Goal: Information Seeking & Learning: Learn about a topic

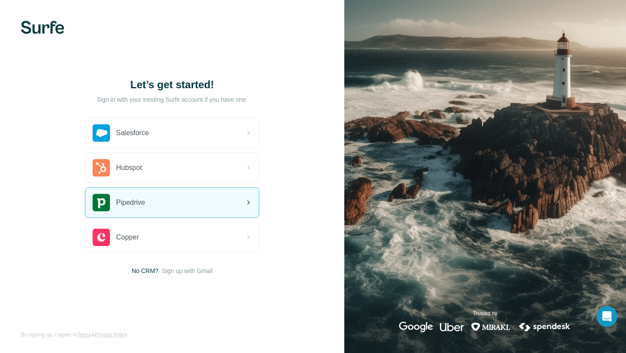
click at [145, 197] on span "Pipedrive" at bounding box center [130, 202] width 29 height 10
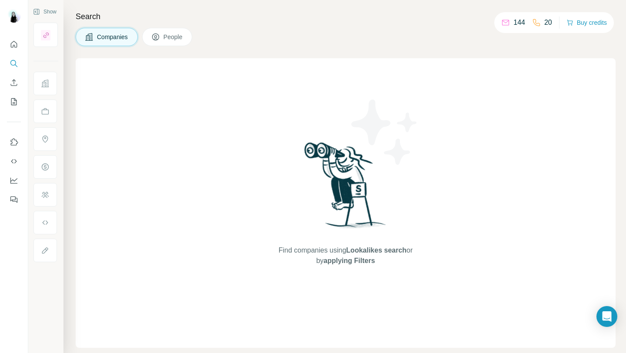
click at [183, 38] on span "People" at bounding box center [173, 37] width 20 height 9
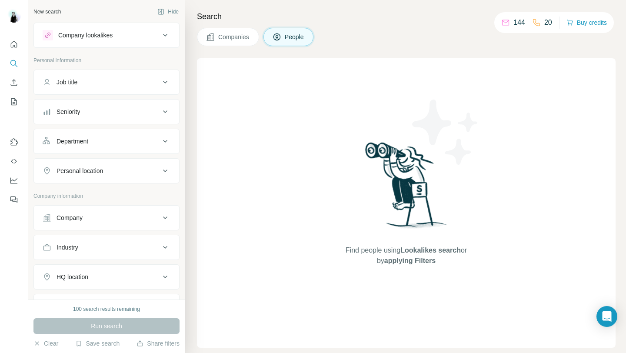
click at [154, 74] on button "Job title" at bounding box center [106, 82] width 145 height 21
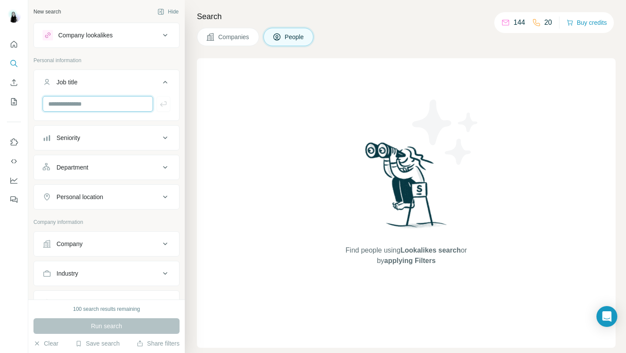
click at [114, 102] on input "text" at bounding box center [98, 104] width 110 height 16
type input "*"
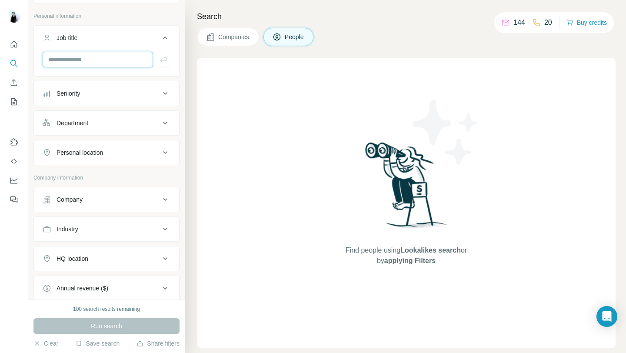
scroll to position [80, 0]
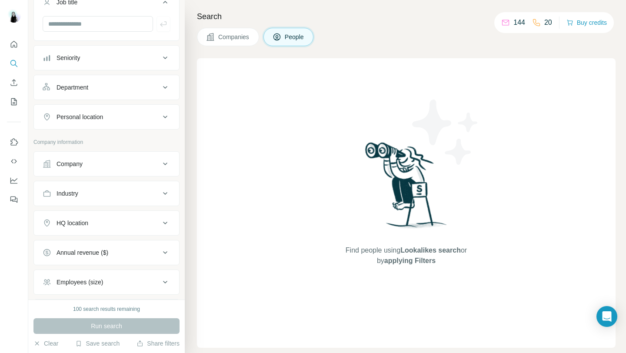
click at [129, 189] on div "Industry" at bounding box center [101, 193] width 117 height 9
click at [119, 208] on div at bounding box center [101, 215] width 107 height 15
type input "***"
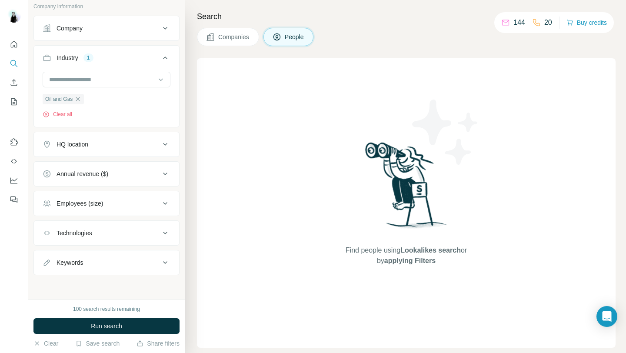
scroll to position [42, 0]
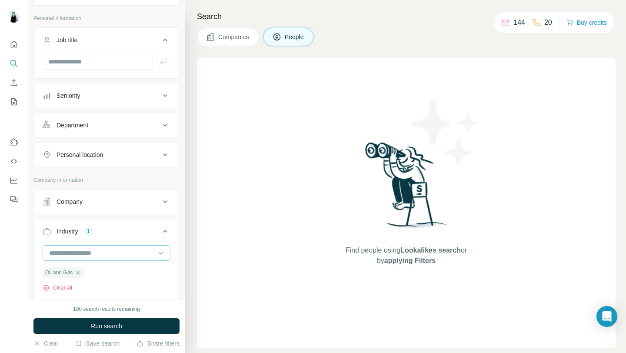
click at [74, 252] on input at bounding box center [101, 253] width 107 height 10
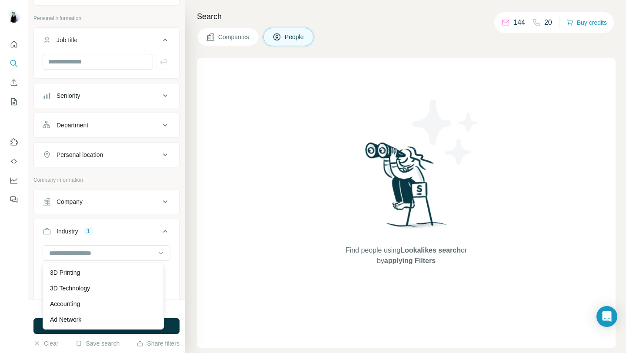
click at [269, 230] on div "Find people using Lookalikes search or by applying Filters" at bounding box center [406, 202] width 419 height 289
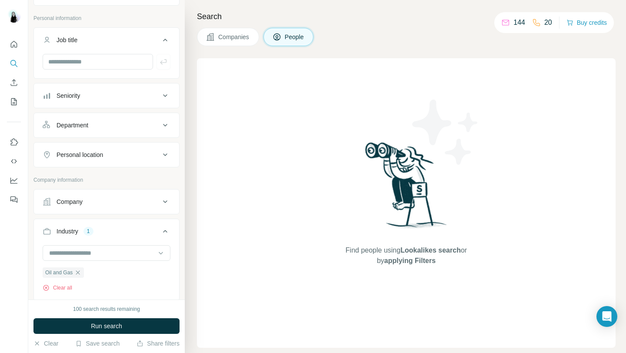
scroll to position [0, 0]
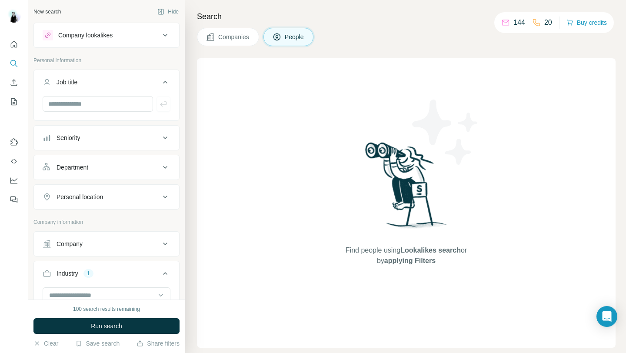
click at [123, 140] on div "Seniority" at bounding box center [101, 137] width 117 height 9
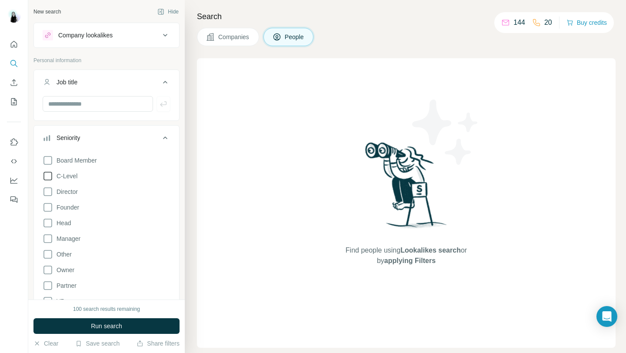
click at [51, 178] on icon at bounding box center [48, 176] width 10 height 10
click at [50, 190] on icon at bounding box center [48, 191] width 10 height 10
click at [48, 222] on icon at bounding box center [48, 223] width 10 height 10
click at [48, 236] on icon at bounding box center [48, 238] width 10 height 10
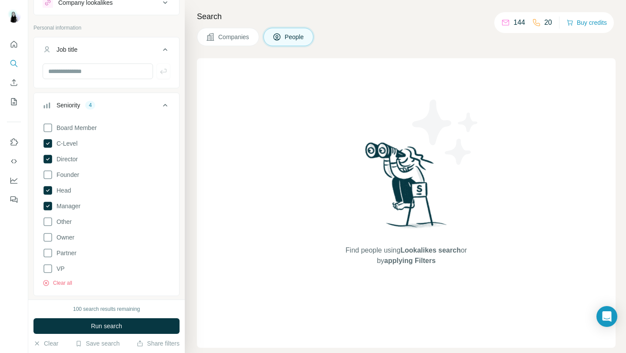
scroll to position [53, 0]
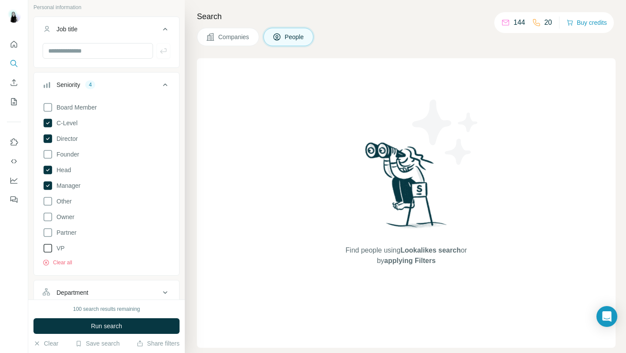
click at [47, 247] on icon at bounding box center [48, 248] width 10 height 10
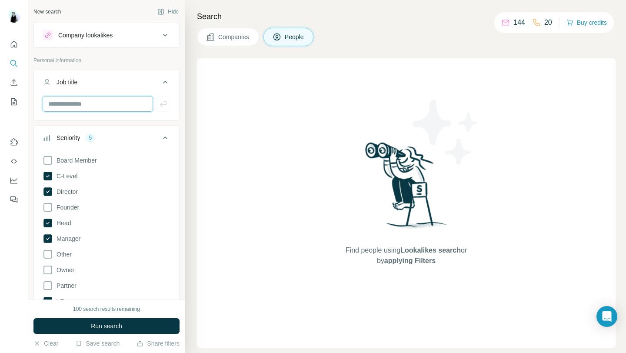
click at [123, 103] on input "text" at bounding box center [98, 104] width 110 height 16
type input "*****"
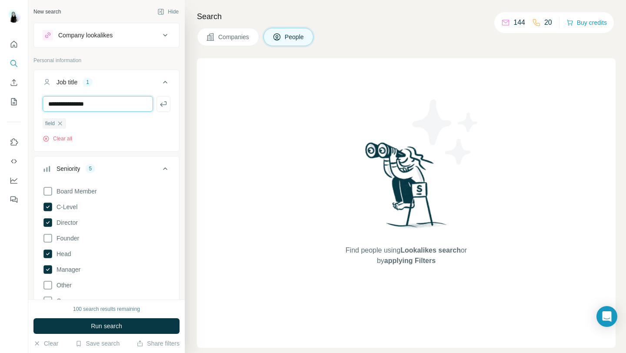
type input "**********"
type input "*"
type input "**********"
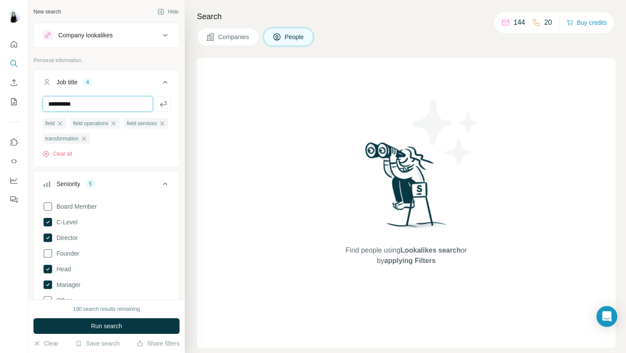
type input "**********"
type input "*"
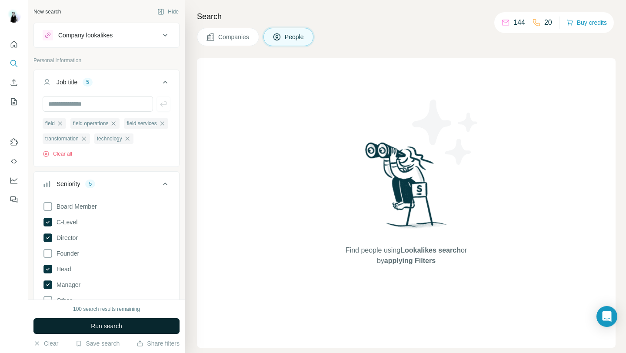
click at [93, 327] on span "Run search" at bounding box center [106, 326] width 31 height 9
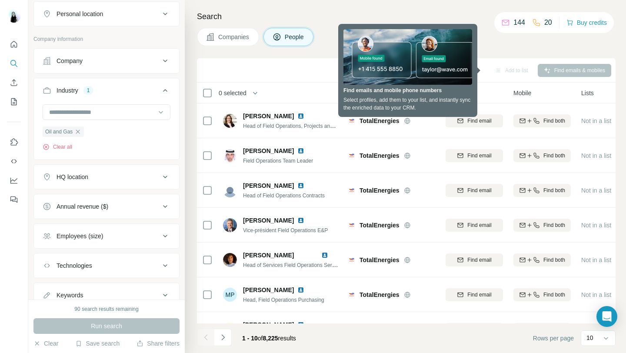
scroll to position [408, 0]
click at [135, 180] on div "HQ location" at bounding box center [101, 176] width 117 height 9
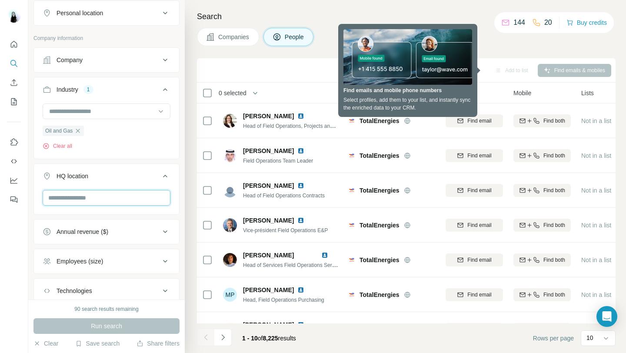
click at [95, 206] on input "text" at bounding box center [107, 198] width 128 height 16
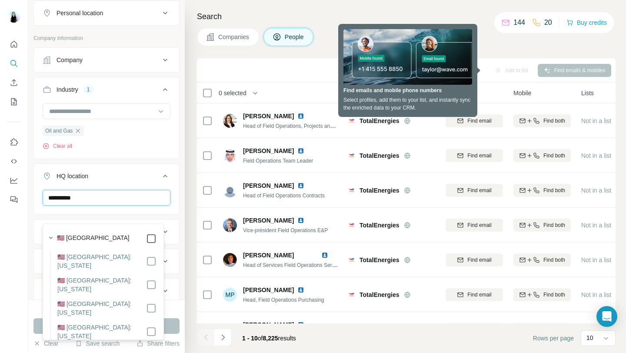
type input "**********"
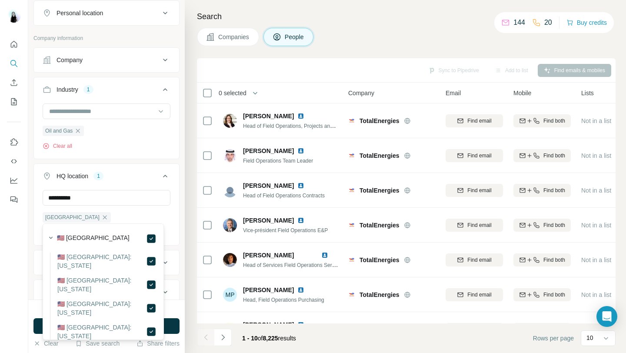
click at [175, 330] on button "Run search" at bounding box center [106, 326] width 146 height 16
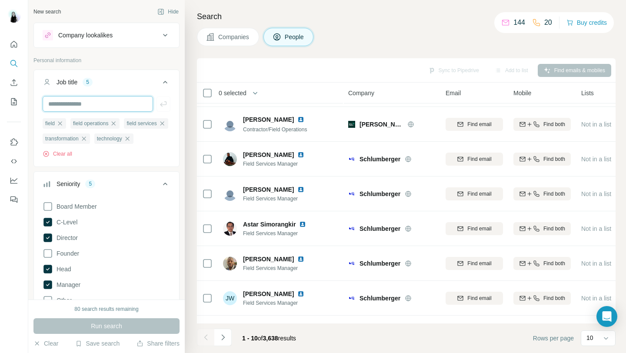
click at [112, 103] on input "text" at bounding box center [98, 104] width 110 height 16
type input "**********"
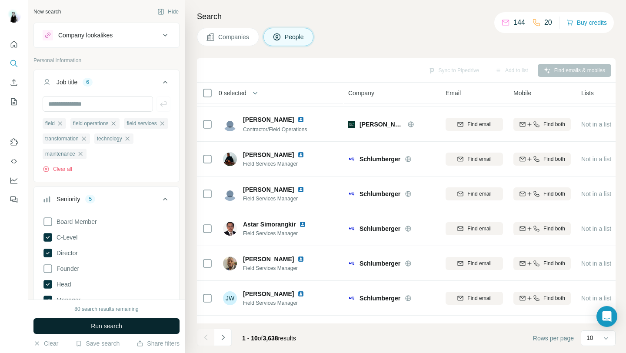
click at [126, 327] on button "Run search" at bounding box center [106, 326] width 146 height 16
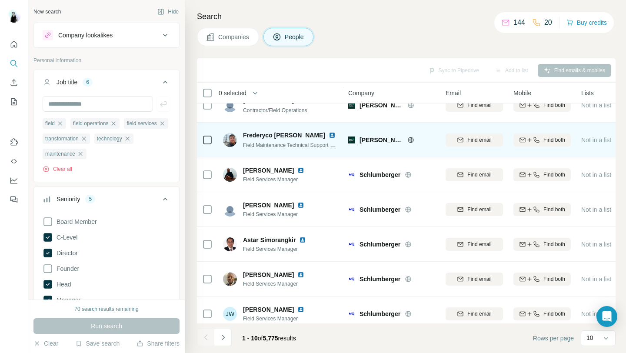
scroll to position [133, 0]
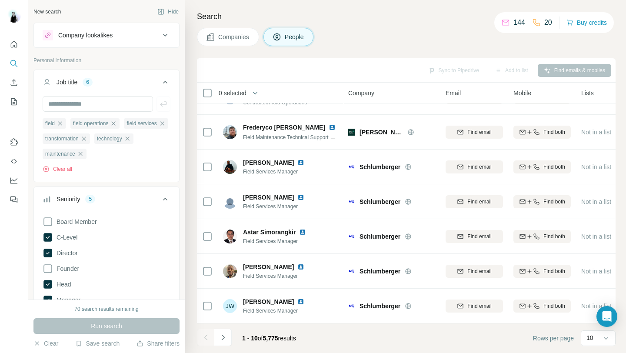
click at [224, 335] on icon "Navigate to next page" at bounding box center [223, 337] width 9 height 9
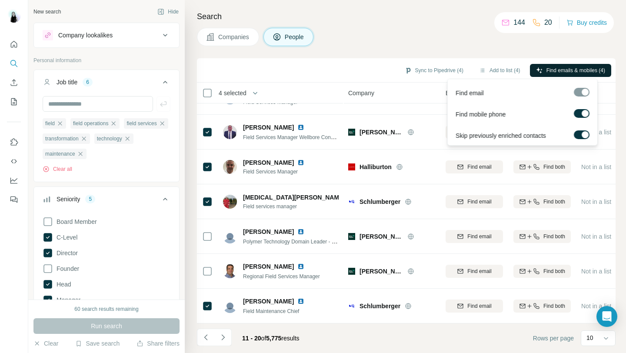
click at [562, 72] on span "Find emails & mobiles (4)" at bounding box center [575, 70] width 59 height 8
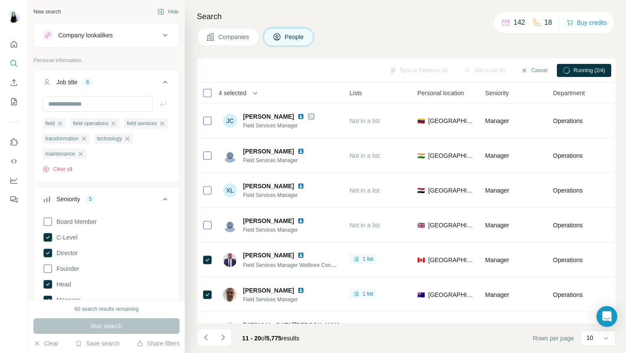
scroll to position [0, 228]
